Goal: Task Accomplishment & Management: Manage account settings

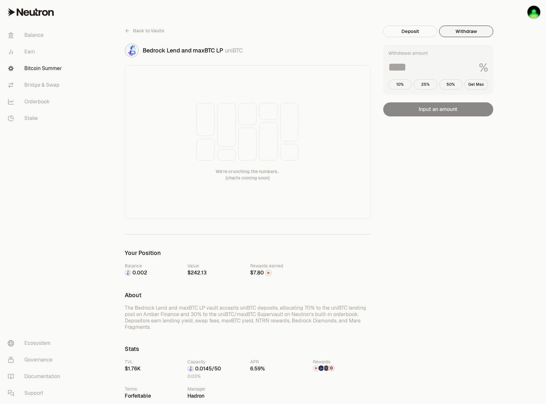
click at [450, 30] on button "Withdraw" at bounding box center [466, 32] width 54 height 12
click at [140, 30] on span "Back to Vaults" at bounding box center [148, 31] width 31 height 6
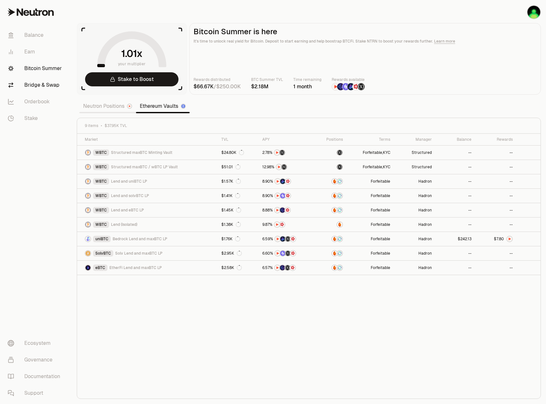
click at [52, 91] on link "Bridge & Swap" at bounding box center [36, 85] width 67 height 17
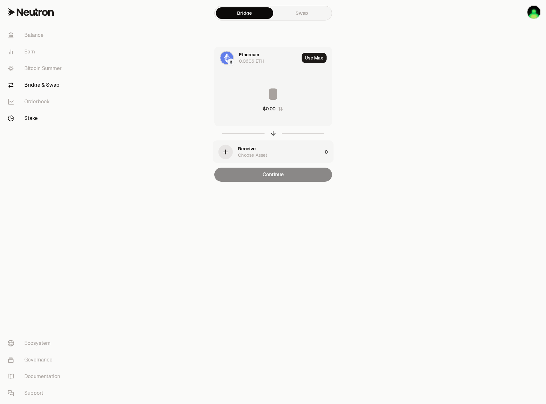
click at [39, 121] on link "Stake" at bounding box center [36, 118] width 67 height 17
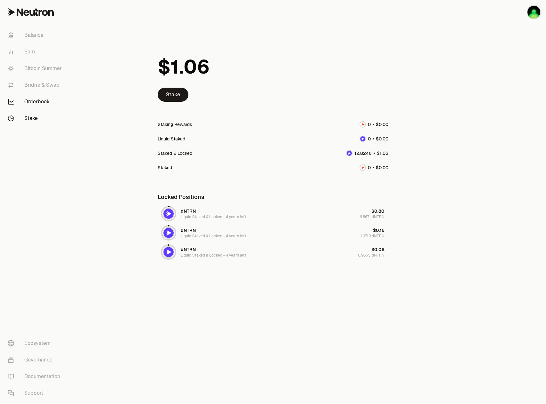
click at [35, 105] on link "Orderbook" at bounding box center [36, 101] width 67 height 17
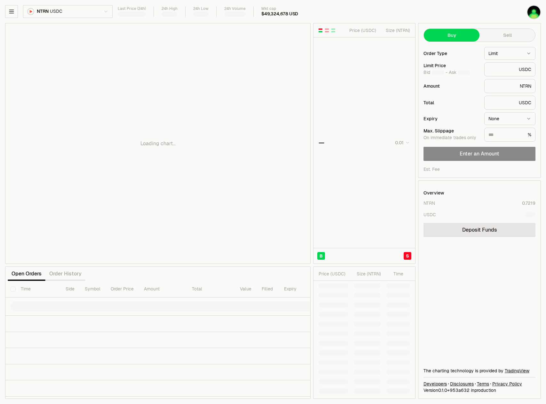
type input "********"
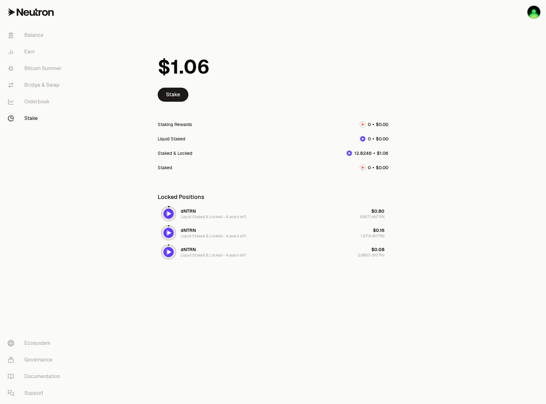
click at [43, 87] on link "Bridge & Swap" at bounding box center [36, 85] width 67 height 17
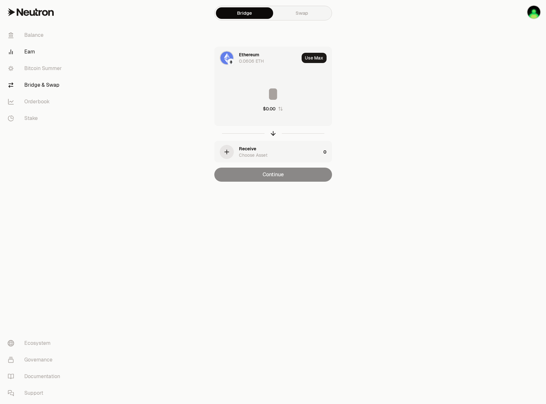
click at [36, 52] on link "Earn" at bounding box center [36, 51] width 67 height 17
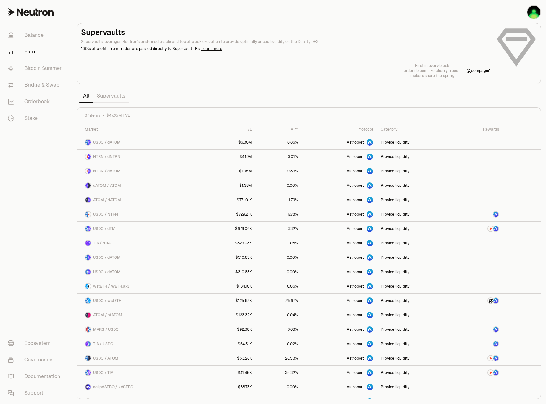
click at [116, 99] on link "Supervaults" at bounding box center [111, 96] width 36 height 13
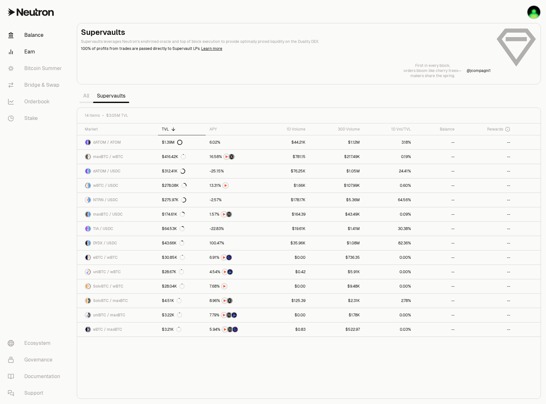
click at [43, 40] on link "Balance" at bounding box center [36, 35] width 67 height 17
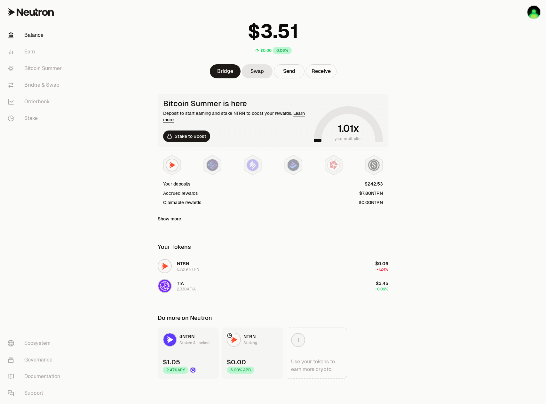
scroll to position [31, 0]
click at [176, 220] on link "Show more" at bounding box center [169, 218] width 23 height 6
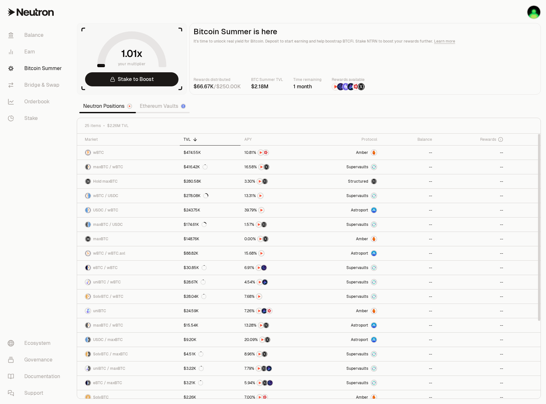
click at [153, 104] on link "Ethereum Vaults" at bounding box center [163, 106] width 54 height 13
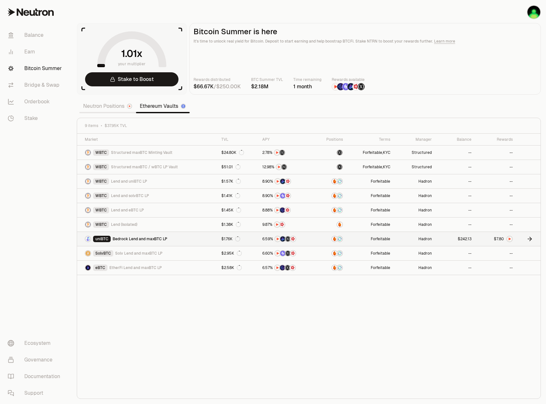
click at [154, 237] on span "Bedrock Lend and maxBTC LP" at bounding box center [140, 238] width 55 height 5
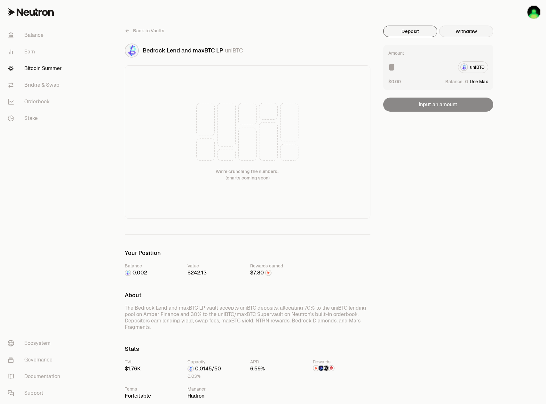
drag, startPoint x: 450, startPoint y: 51, endPoint x: 459, endPoint y: 36, distance: 17.5
click at [450, 51] on div "Amount" at bounding box center [438, 53] width 100 height 6
click at [459, 36] on button "Withdraw" at bounding box center [466, 32] width 54 height 12
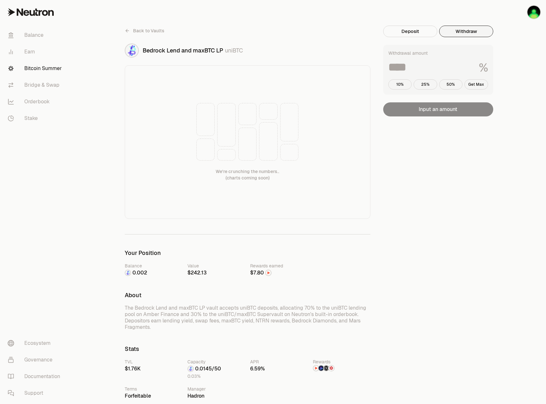
click at [485, 77] on div "Withdrawal amount % 10% 25% 50% Get Max" at bounding box center [438, 70] width 110 height 50
click at [478, 83] on button "Get Max" at bounding box center [476, 84] width 24 height 10
type input "***"
click at [453, 114] on button "Withdraw" at bounding box center [438, 109] width 110 height 14
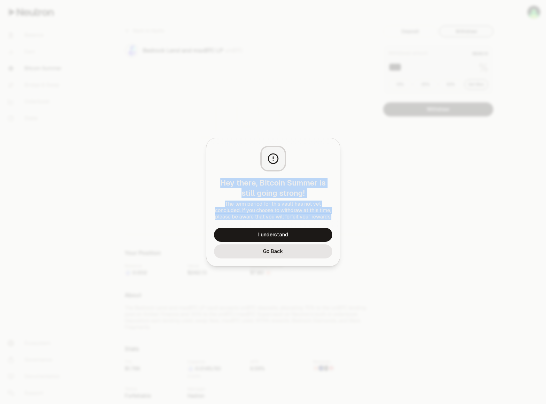
drag, startPoint x: 334, startPoint y: 216, endPoint x: 220, endPoint y: 184, distance: 118.8
click at [220, 184] on div "Hey there, Bitcoin Summer is still going strong! The term period for this vault…" at bounding box center [273, 183] width 134 height 90
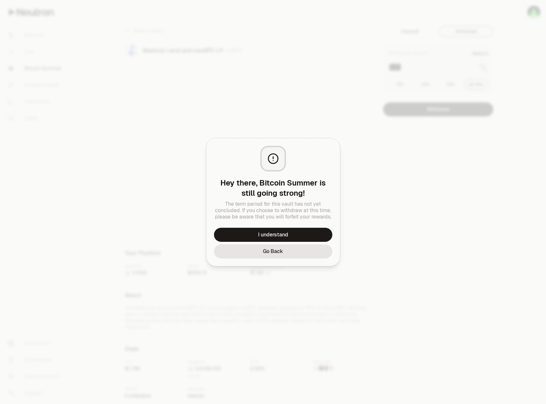
click at [353, 188] on div at bounding box center [273, 202] width 546 height 404
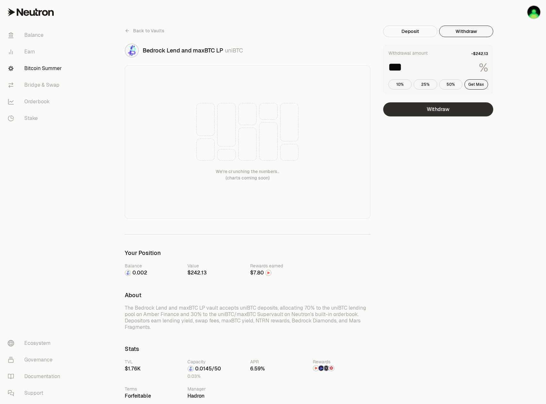
click at [445, 109] on button "Withdraw" at bounding box center [438, 109] width 110 height 14
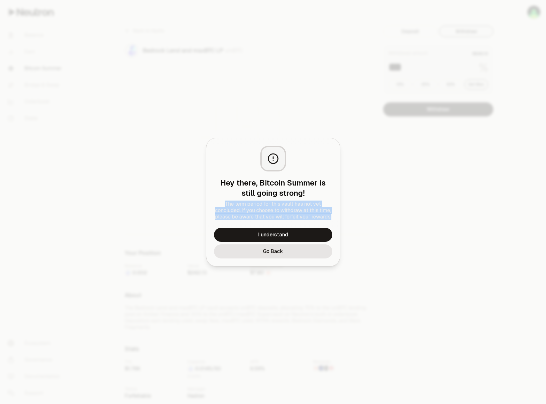
drag, startPoint x: 336, startPoint y: 219, endPoint x: 219, endPoint y: 200, distance: 118.9
click at [219, 200] on div "Hey there, Bitcoin Summer is still going strong! The term period for this vault…" at bounding box center [273, 183] width 134 height 90
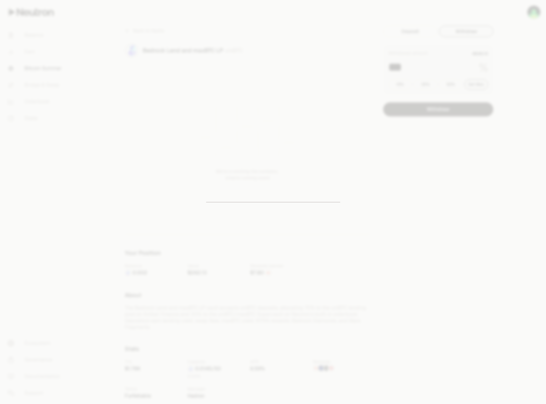
click at [380, 187] on div at bounding box center [273, 202] width 546 height 404
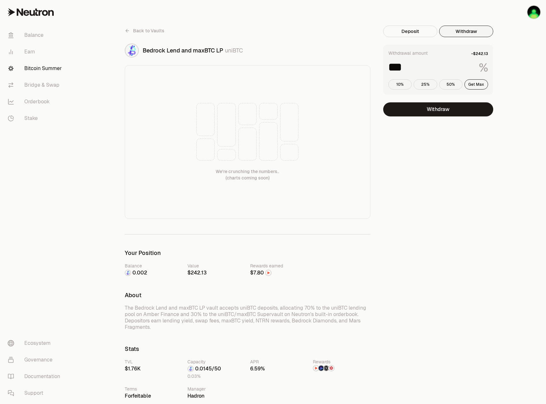
click at [130, 32] on link "Back to Vaults" at bounding box center [145, 31] width 40 height 10
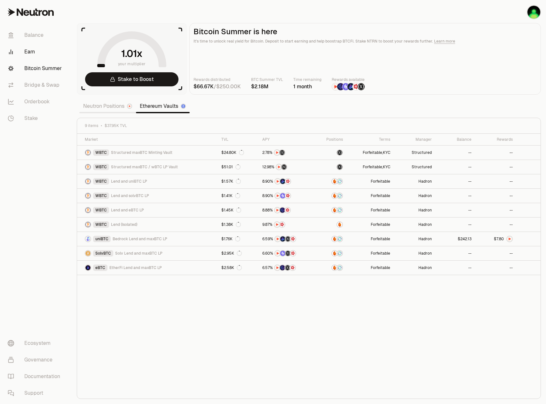
click at [43, 55] on link "Earn" at bounding box center [36, 51] width 67 height 17
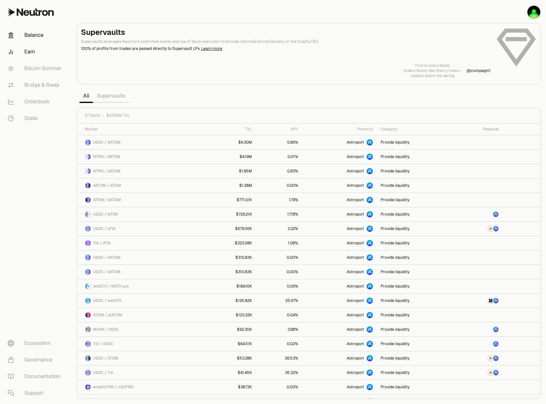
click at [43, 28] on link "Balance" at bounding box center [36, 35] width 67 height 17
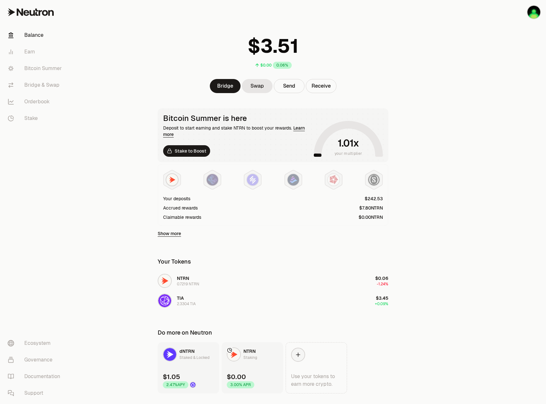
scroll to position [31, 0]
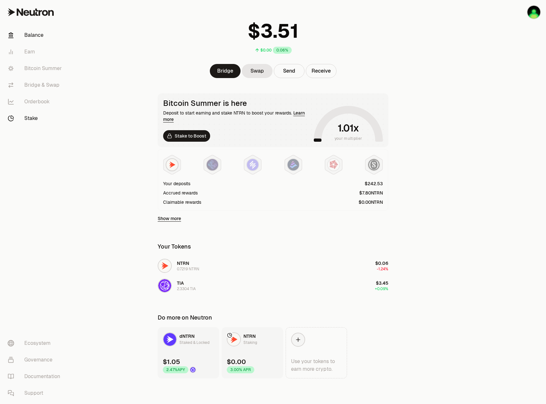
click at [63, 119] on link "Stake" at bounding box center [36, 118] width 67 height 17
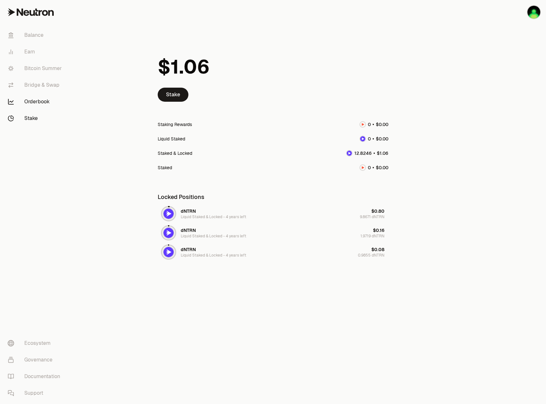
click at [60, 101] on link "Orderbook" at bounding box center [36, 101] width 67 height 17
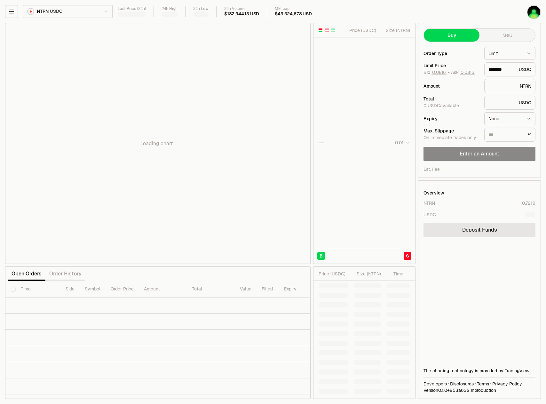
type input "********"
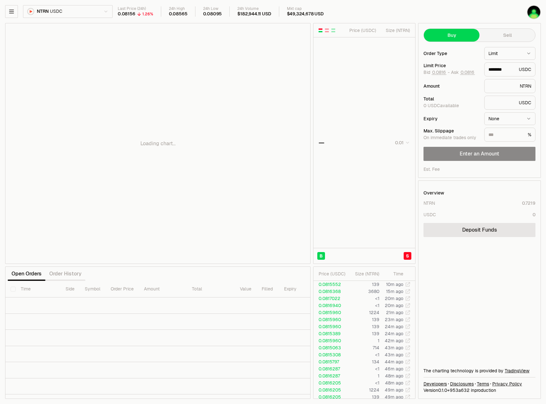
click at [100, 16] on body "Balance Earn Bitcoin Summer Bridge & Swap Orderbook Stake Ecosystem Governance …" at bounding box center [273, 202] width 546 height 404
click at [429, 11] on html "Balance Earn Bitcoin Summer Bridge & Swap Orderbook Stake Ecosystem Governance …" at bounding box center [273, 202] width 546 height 404
